Goal: Task Accomplishment & Management: Manage account settings

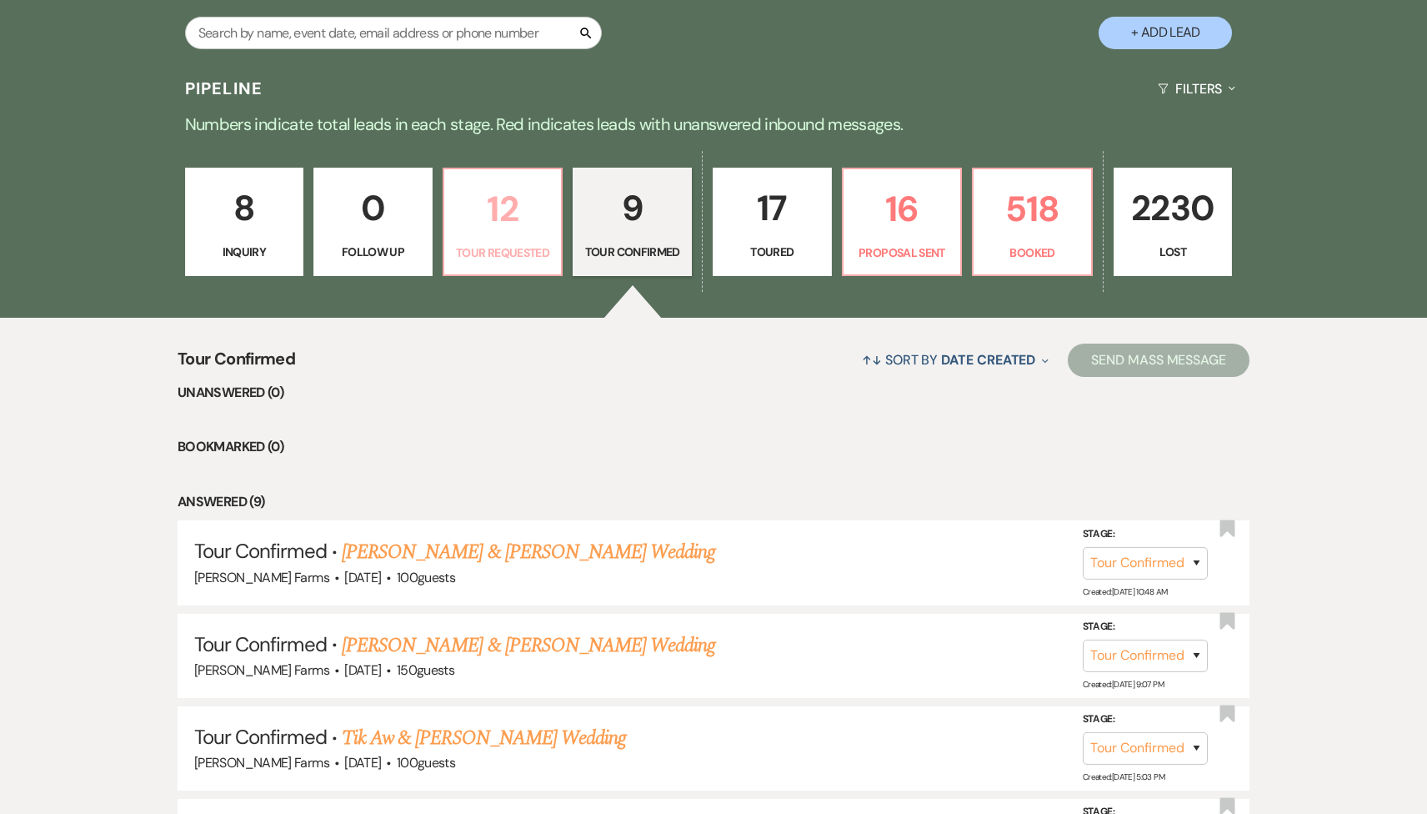
click at [542, 206] on p "12" at bounding box center [503, 209] width 98 height 56
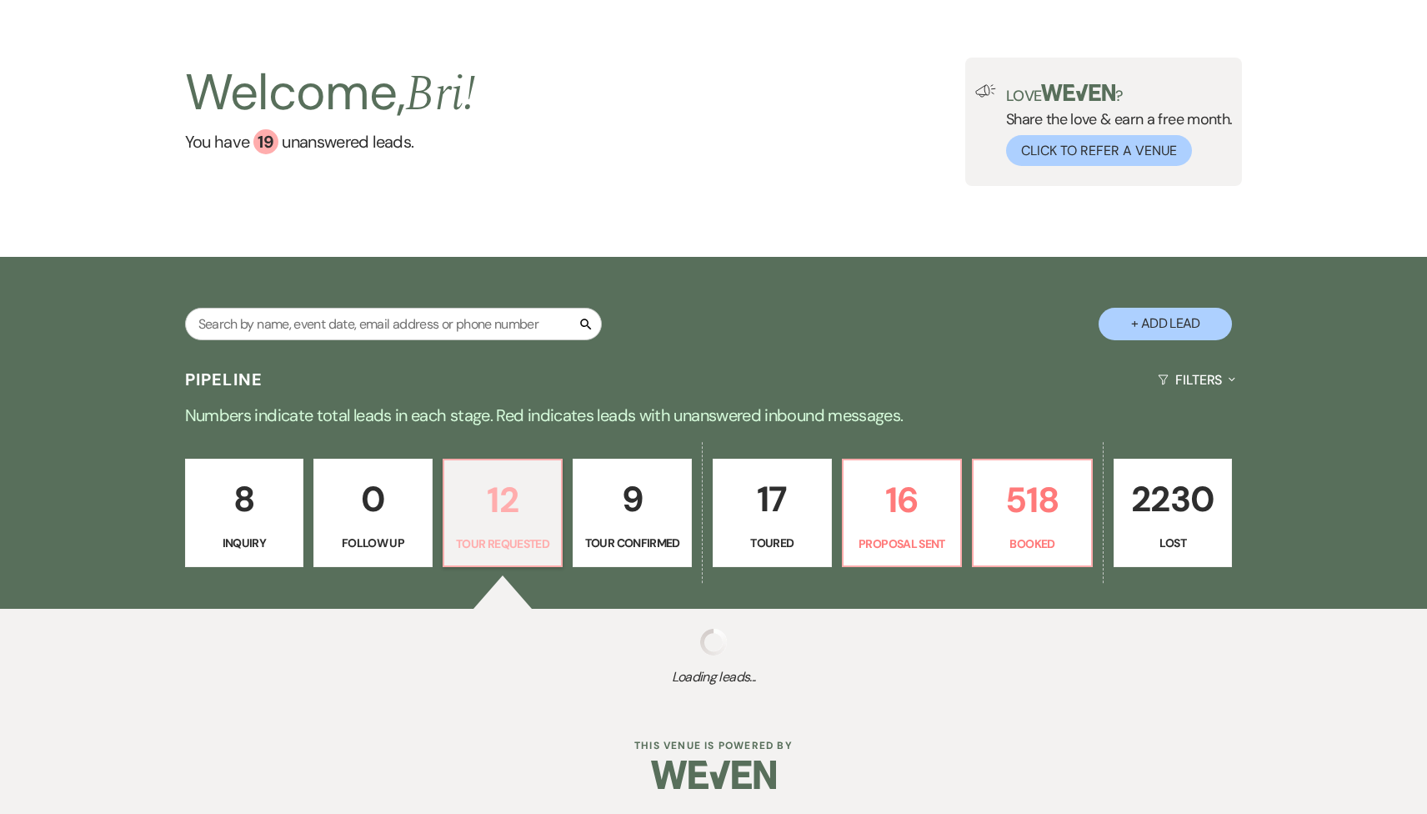
select select "2"
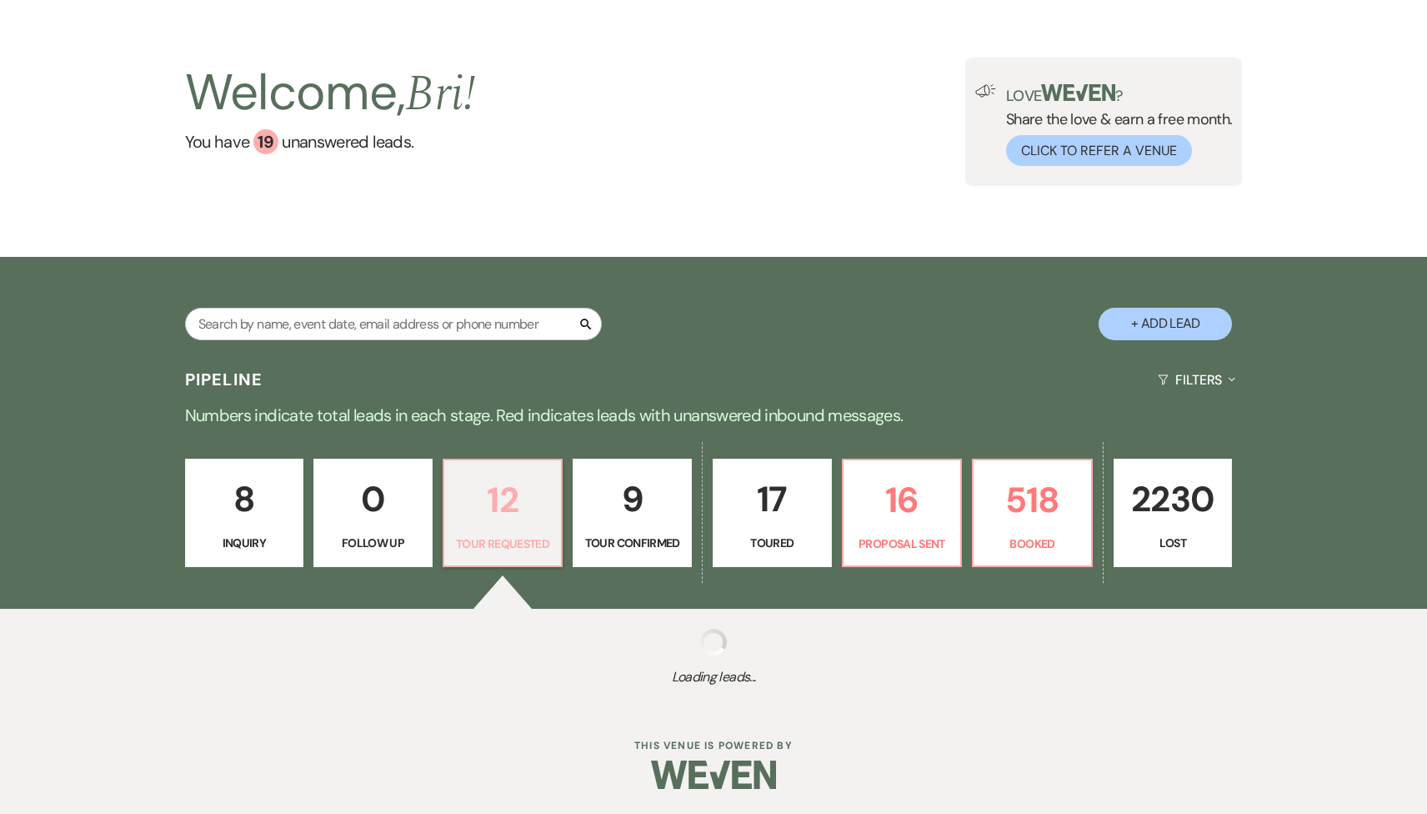
select select "2"
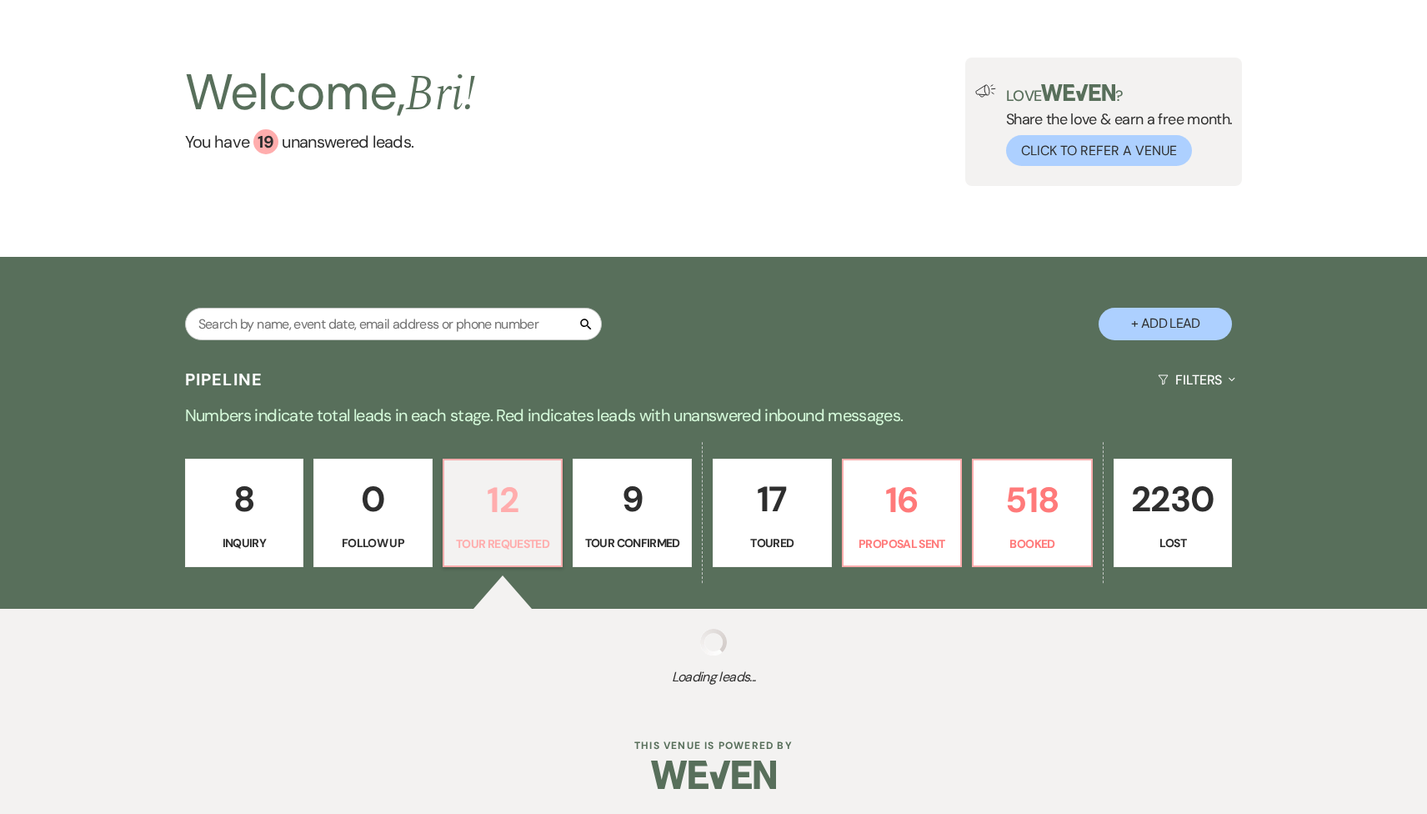
select select "2"
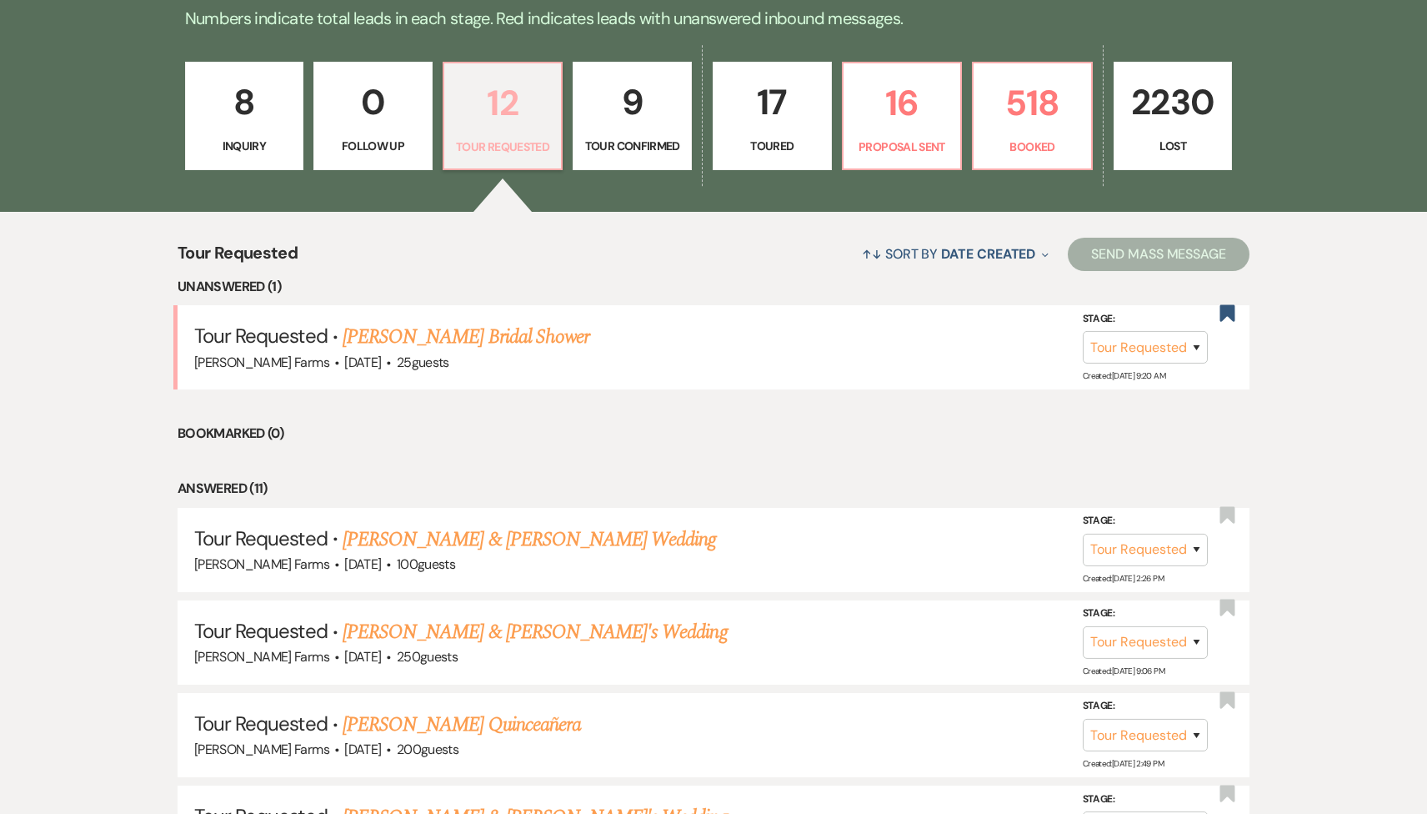
scroll to position [622, 0]
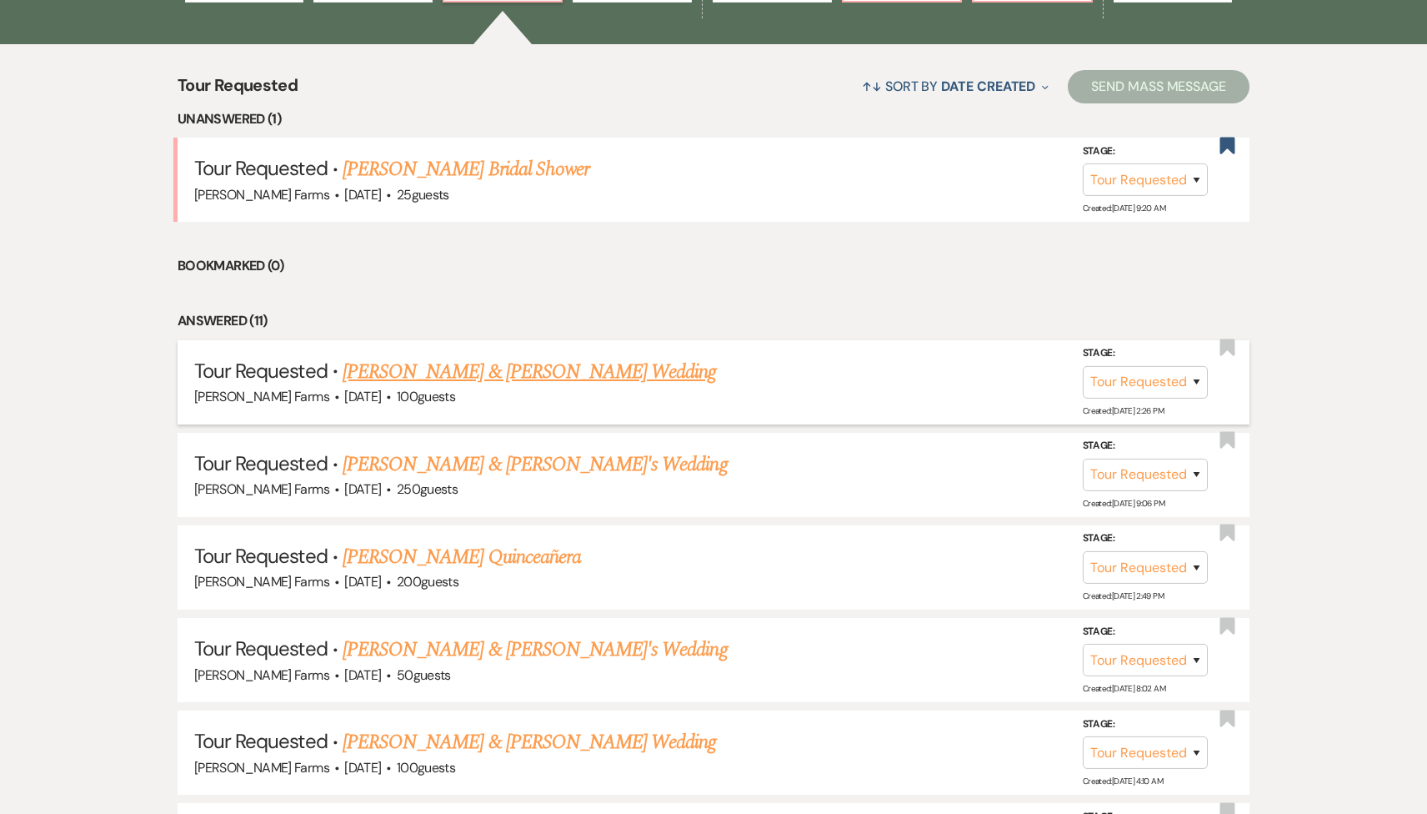
click at [497, 379] on link "[PERSON_NAME] & [PERSON_NAME] Wedding" at bounding box center [529, 372] width 373 height 30
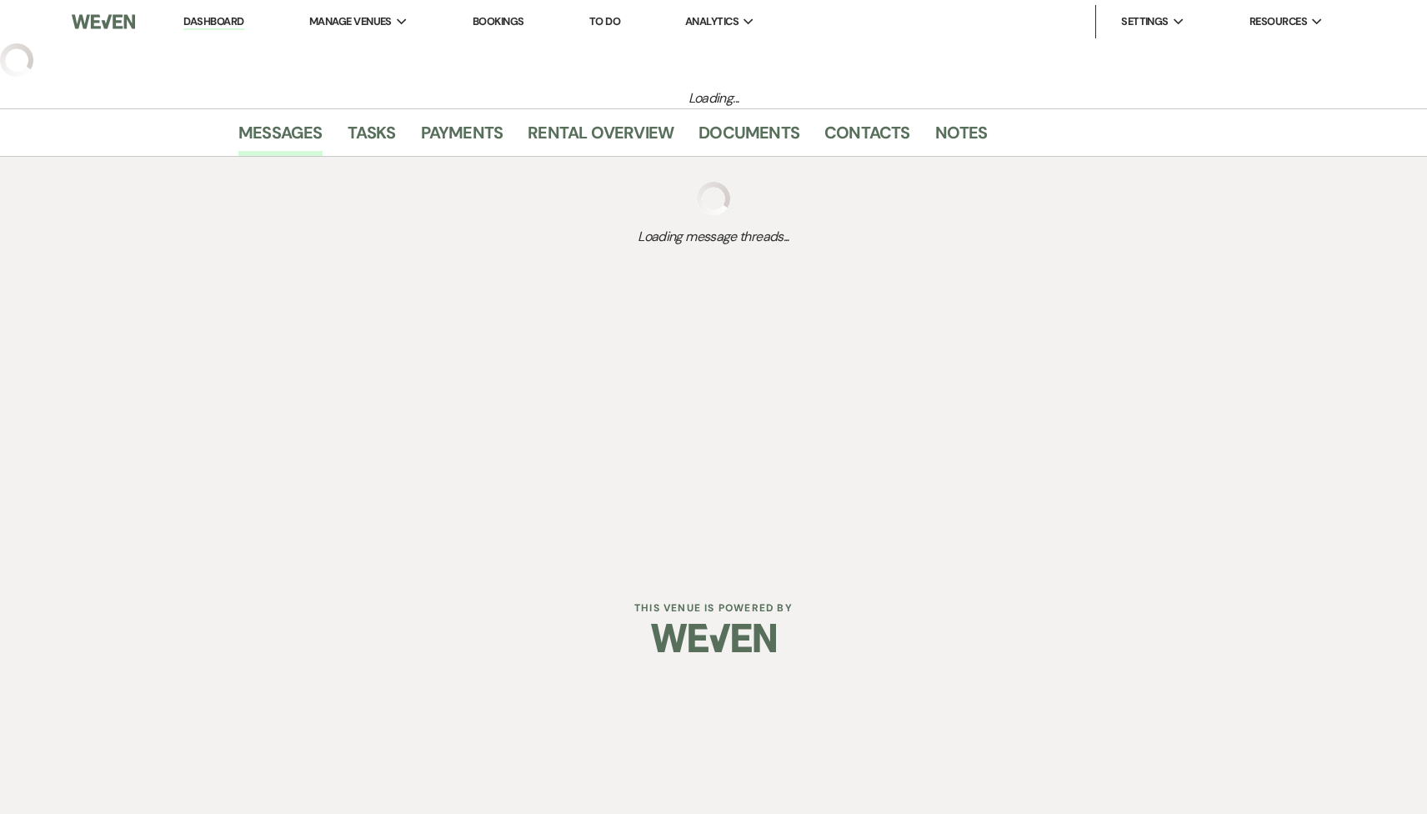
select select "2"
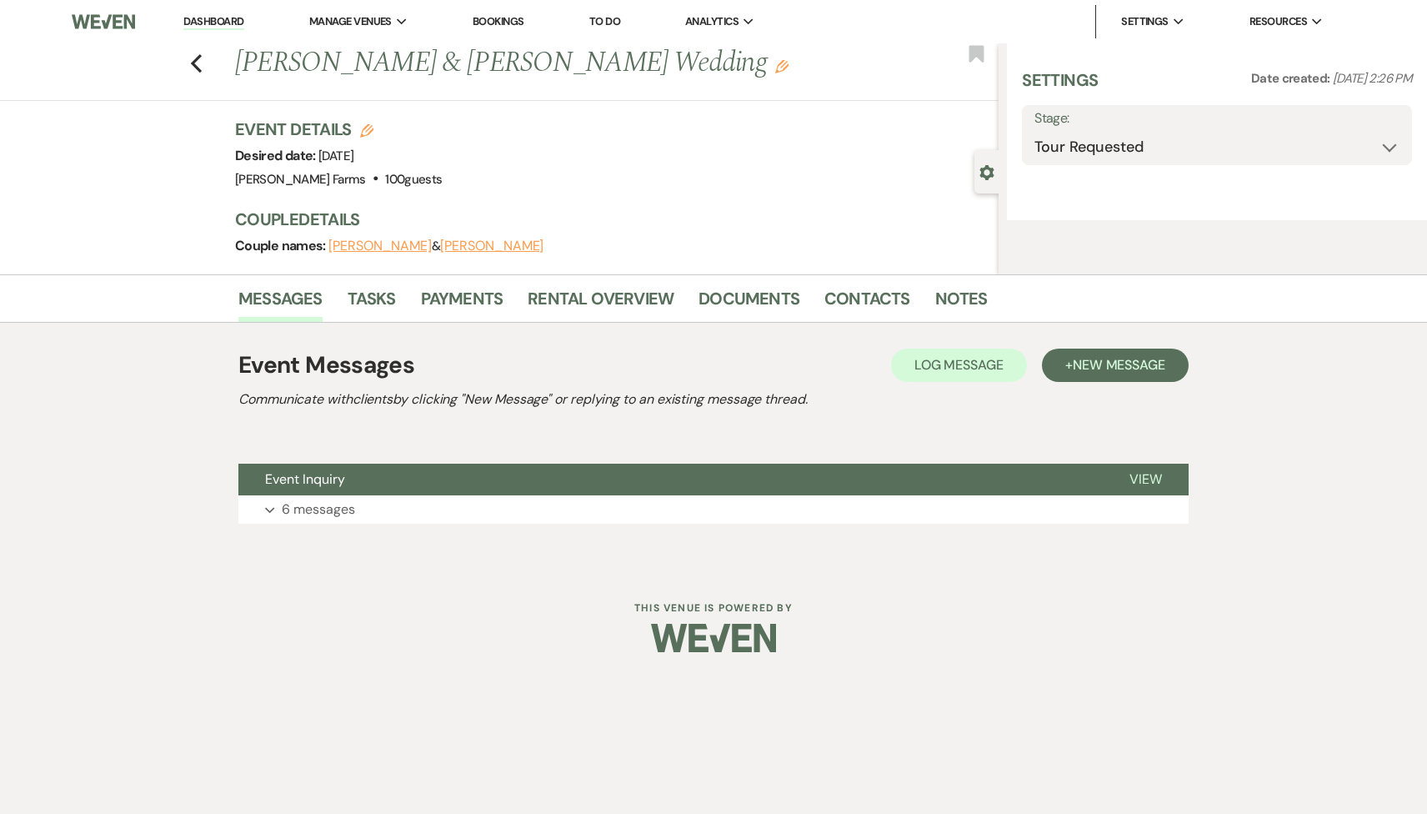
select select "5"
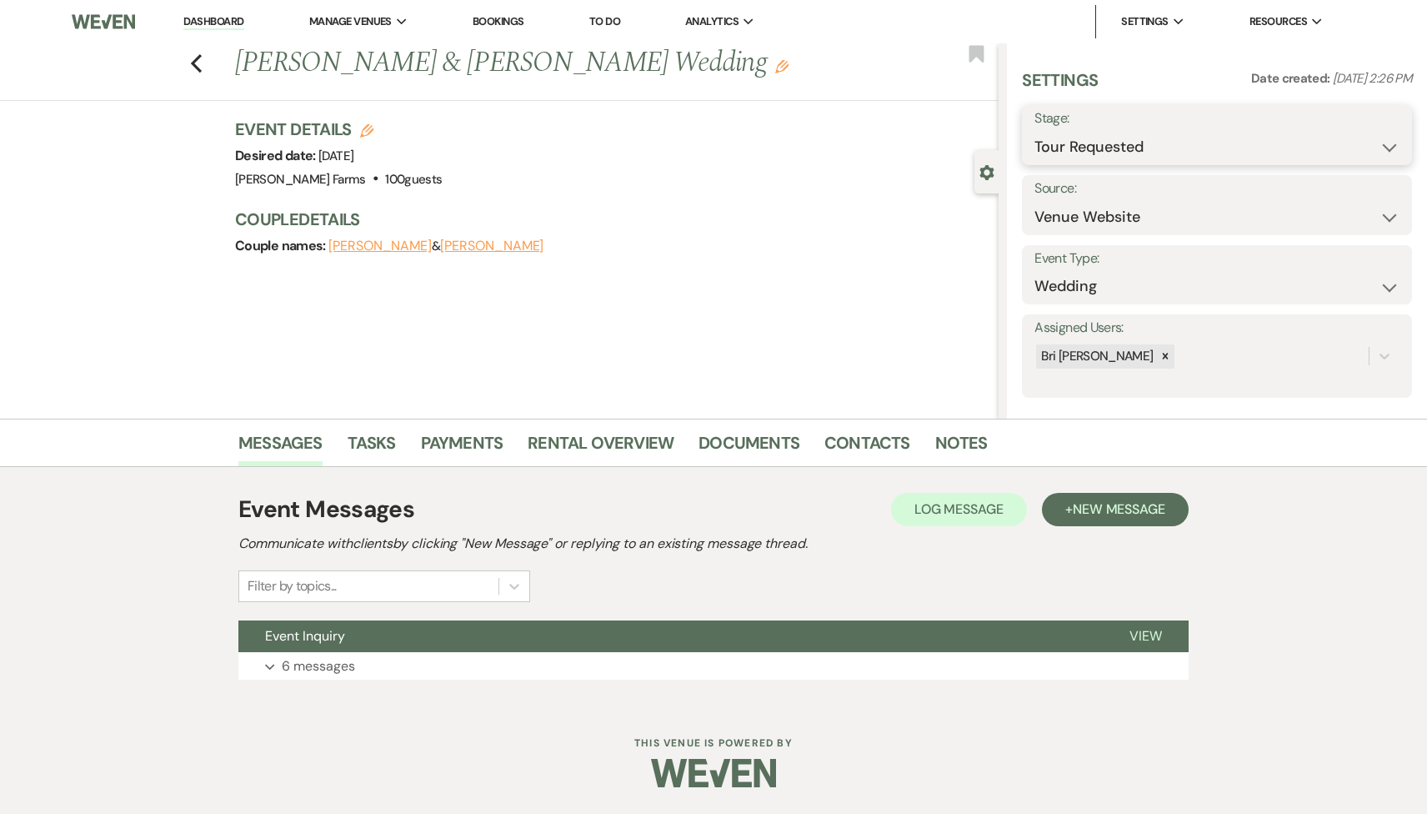
click at [1166, 149] on select "Inquiry Follow Up Tour Requested Tour Confirmed Toured Proposal Sent Booked Lost" at bounding box center [1216, 147] width 365 height 33
select select "4"
click at [1034, 131] on select "Inquiry Follow Up Tour Requested Tour Confirmed Toured Proposal Sent Booked Lost" at bounding box center [1216, 147] width 365 height 33
click at [1375, 138] on button "Save" at bounding box center [1371, 134] width 83 height 33
click at [1167, 357] on div "Bri [PERSON_NAME]" at bounding box center [1201, 356] width 334 height 29
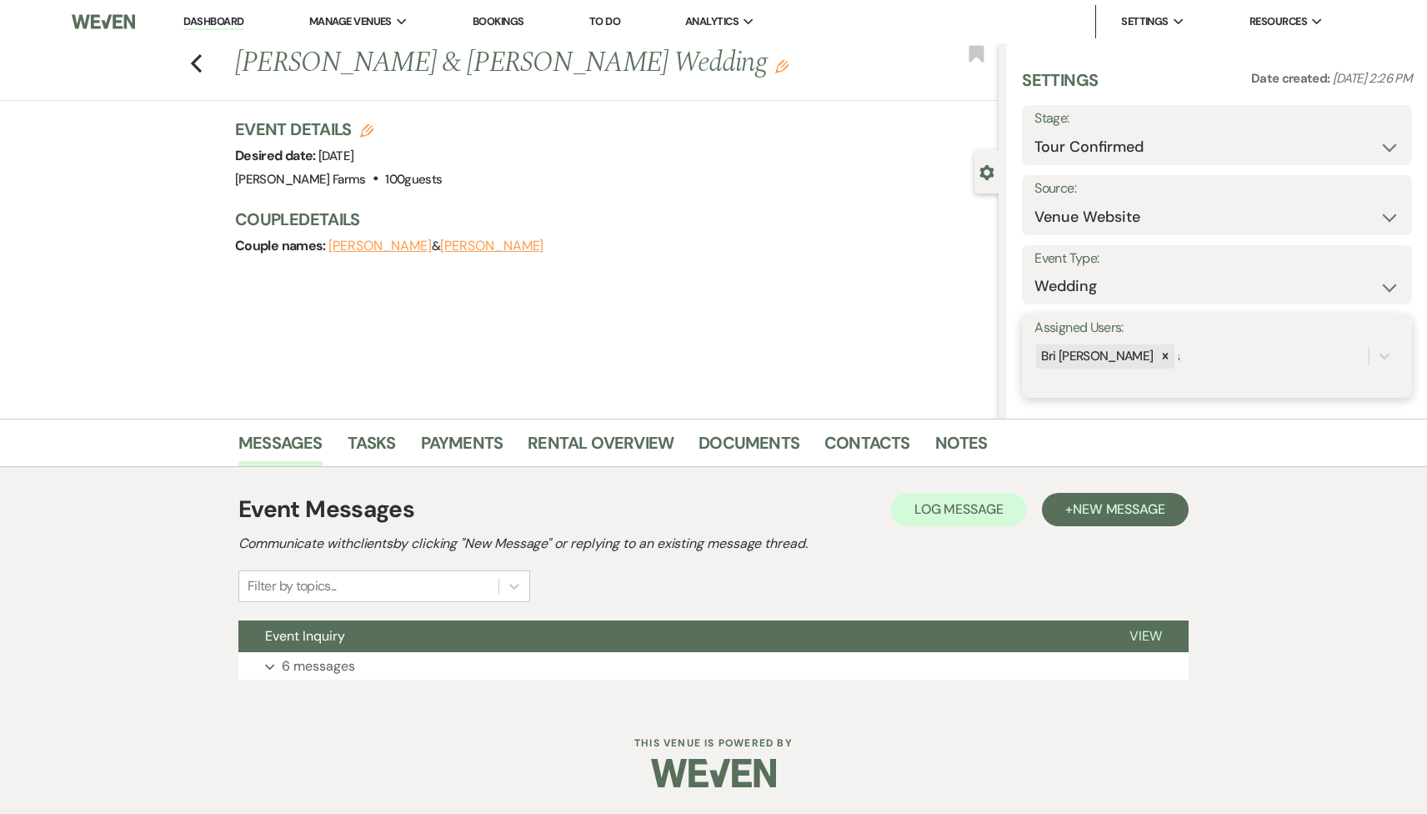
type input "as"
click at [1167, 393] on div "[PERSON_NAME]" at bounding box center [1216, 398] width 365 height 33
click at [1342, 378] on form "Assigned Users: [PERSON_NAME] [PERSON_NAME] Save" at bounding box center [1217, 356] width 390 height 84
click at [1344, 362] on button "Save" at bounding box center [1371, 356] width 82 height 33
click at [645, 680] on div "Event Messages Log Log Message + New Message Communicate with clients by clicki…" at bounding box center [713, 585] width 950 height 204
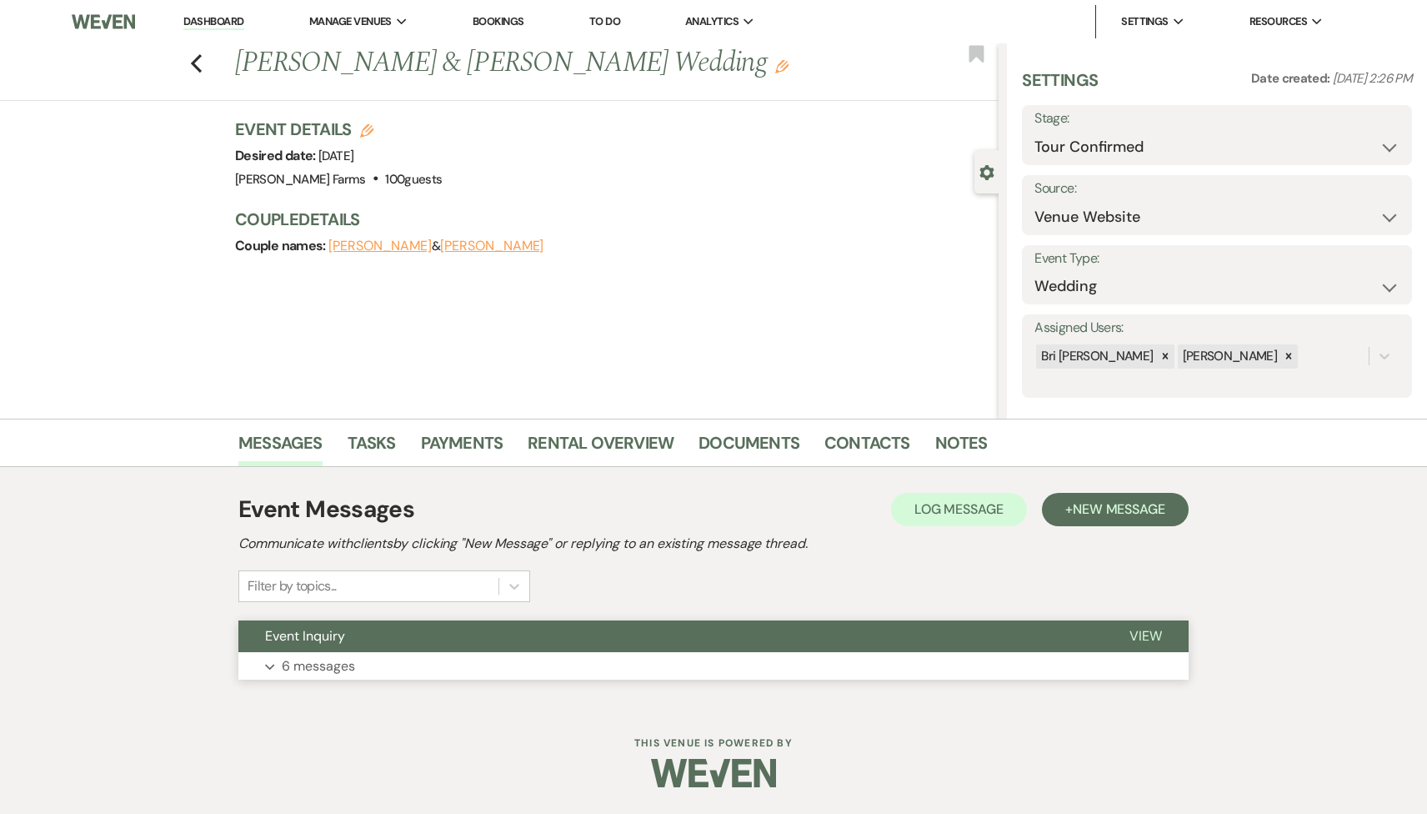
click at [612, 645] on button "Event Inquiry" at bounding box center [670, 636] width 864 height 32
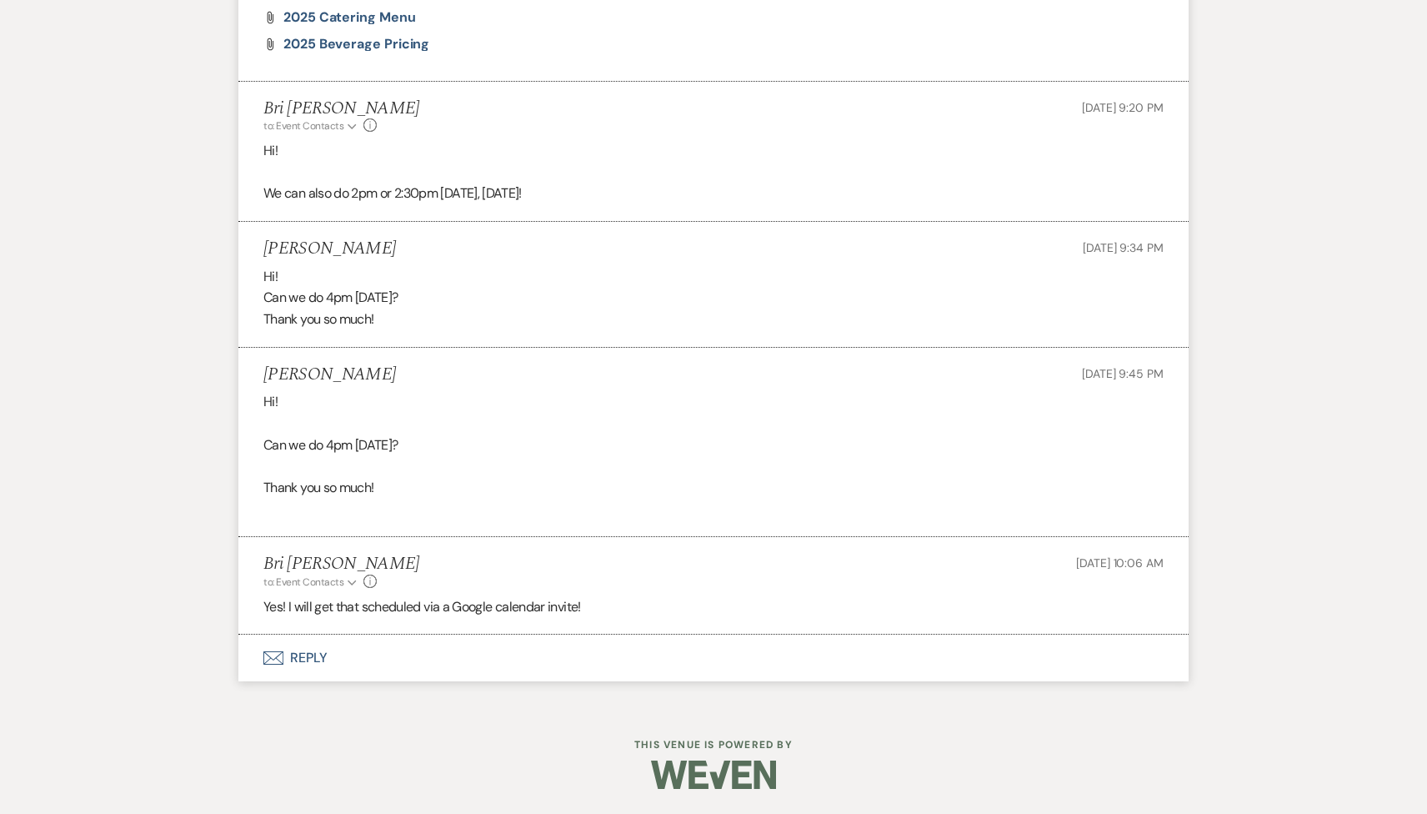
scroll to position [1356, 0]
drag, startPoint x: 403, startPoint y: 377, endPoint x: 266, endPoint y: 373, distance: 136.8
click at [266, 373] on div "[PERSON_NAME] [DATE] 9:45 PM" at bounding box center [713, 375] width 900 height 21
copy h5 "[PERSON_NAME]"
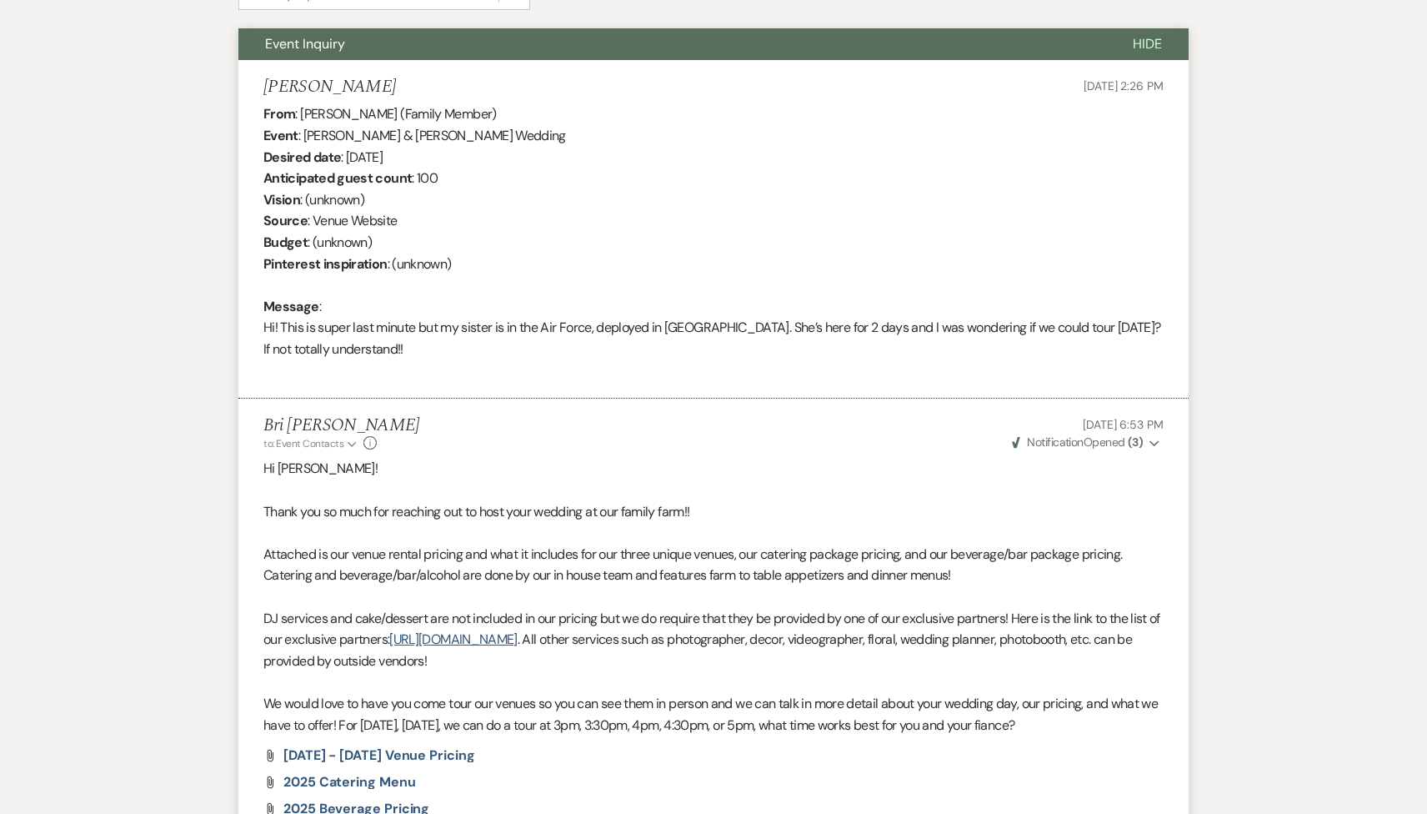
scroll to position [0, 0]
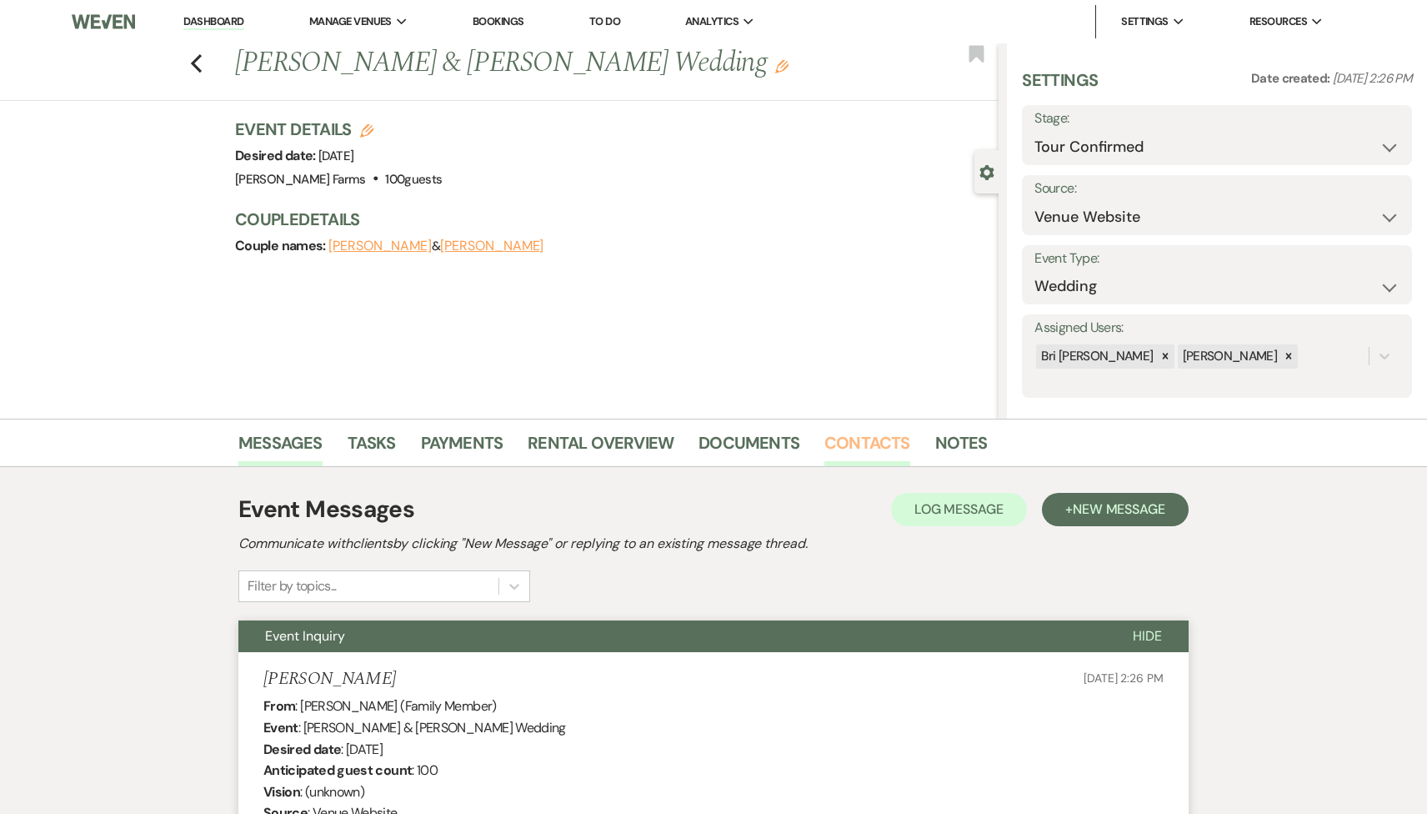
click at [868, 443] on link "Contacts" at bounding box center [867, 447] width 86 height 37
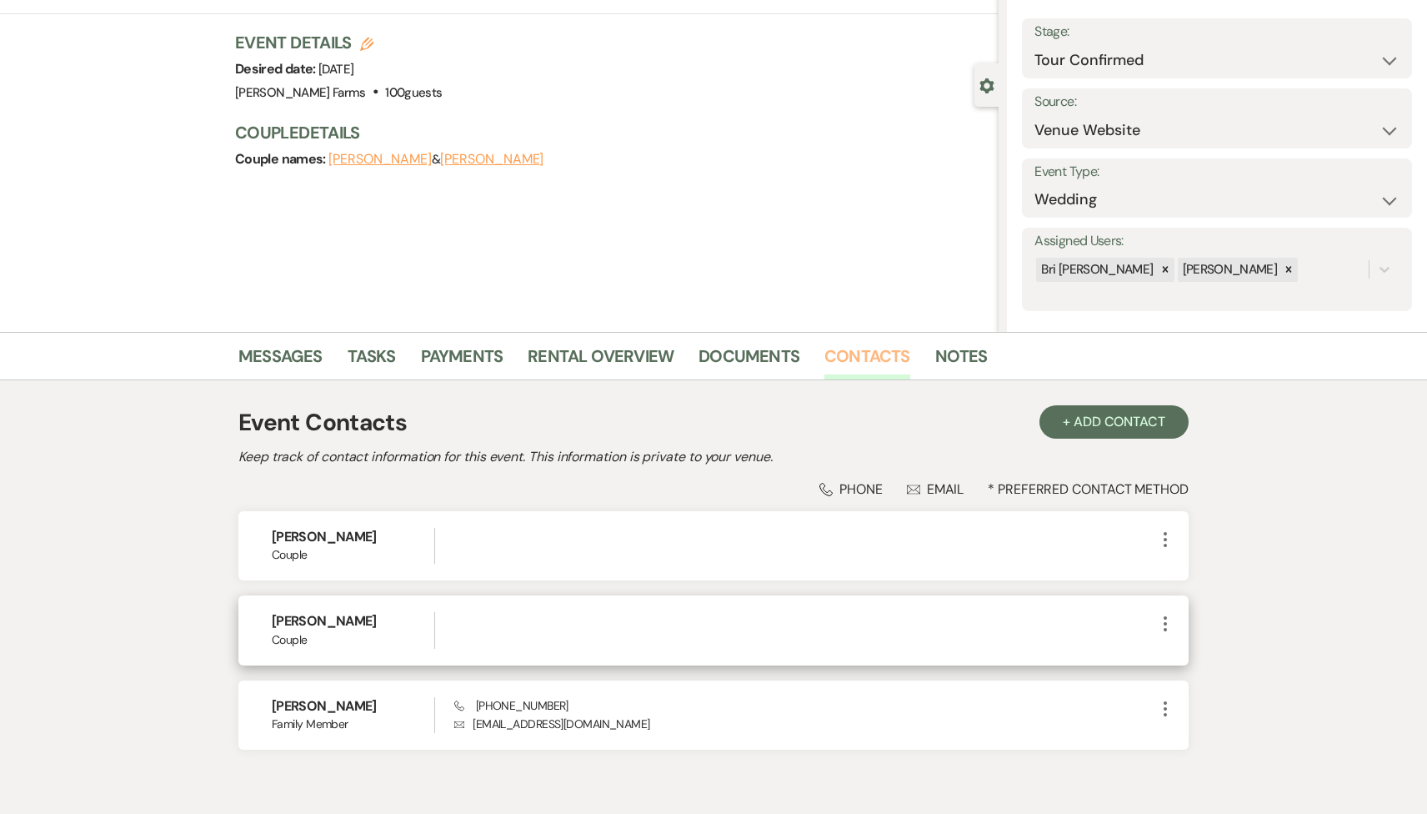
scroll to position [132, 0]
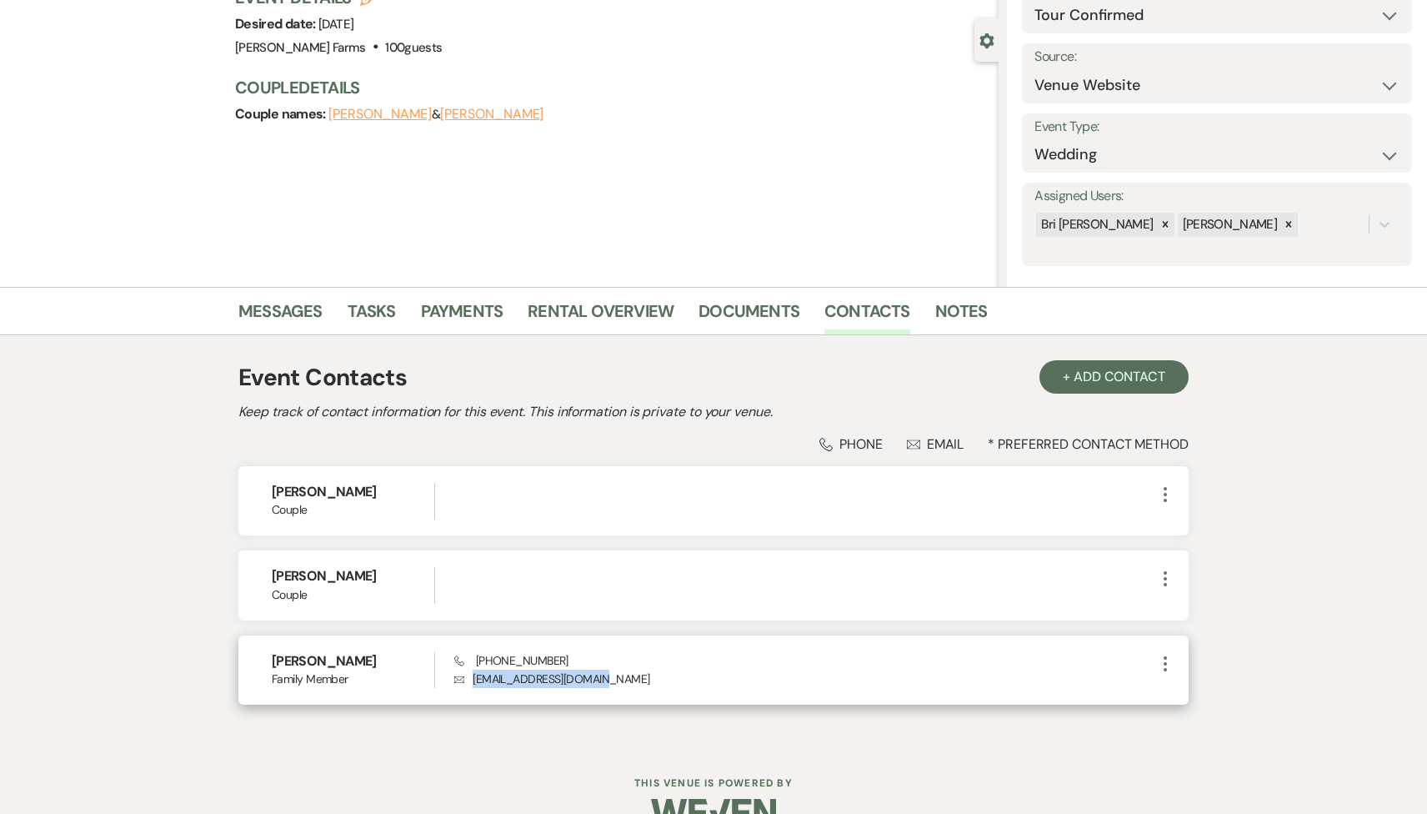
drag, startPoint x: 615, startPoint y: 679, endPoint x: 459, endPoint y: 679, distance: 155.9
click at [459, 679] on p "Envelope [EMAIL_ADDRESS][DOMAIN_NAME]" at bounding box center [804, 678] width 701 height 18
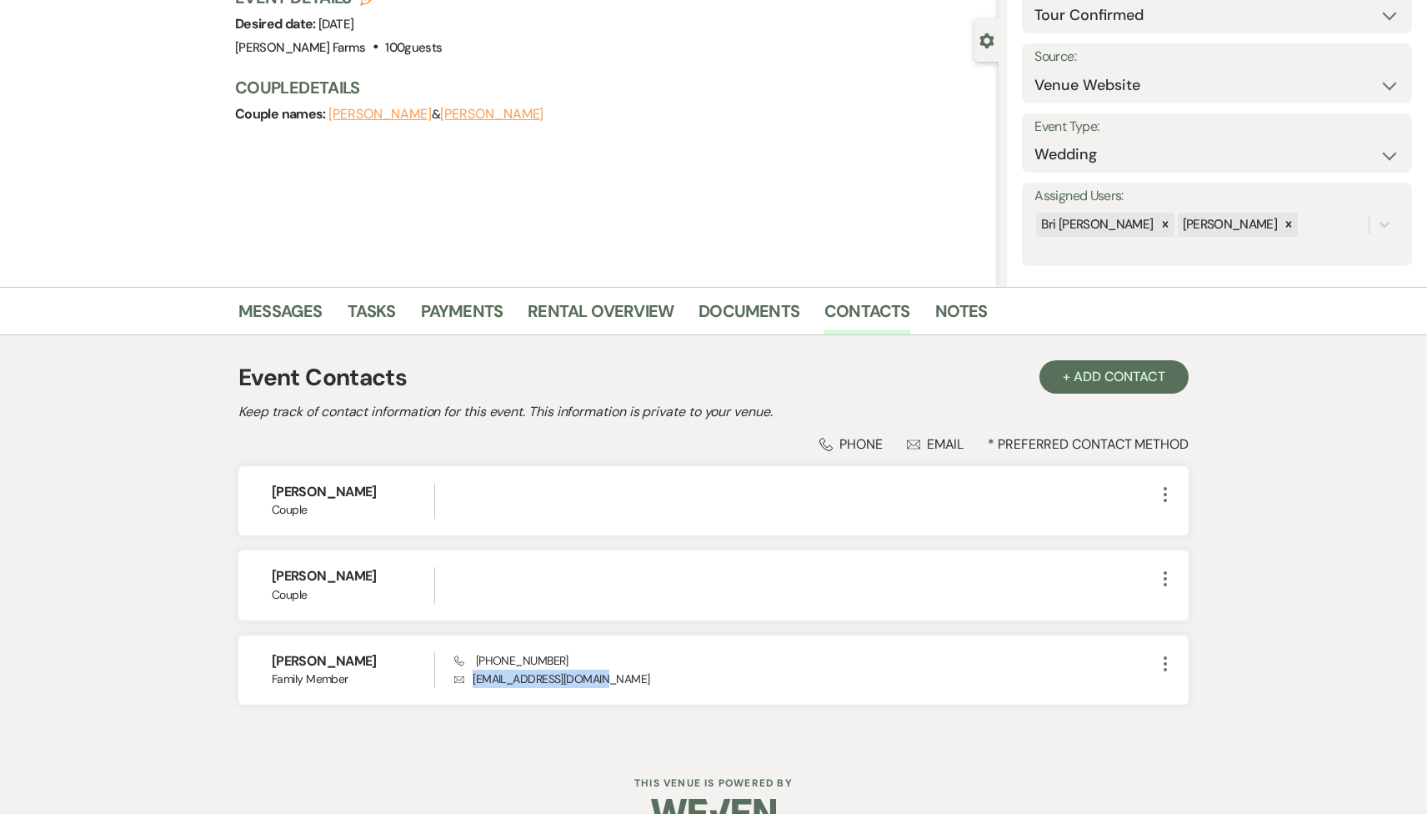
copy p "[EMAIL_ADDRESS][DOMAIN_NAME]"
